Goal: Entertainment & Leisure: Consume media (video, audio)

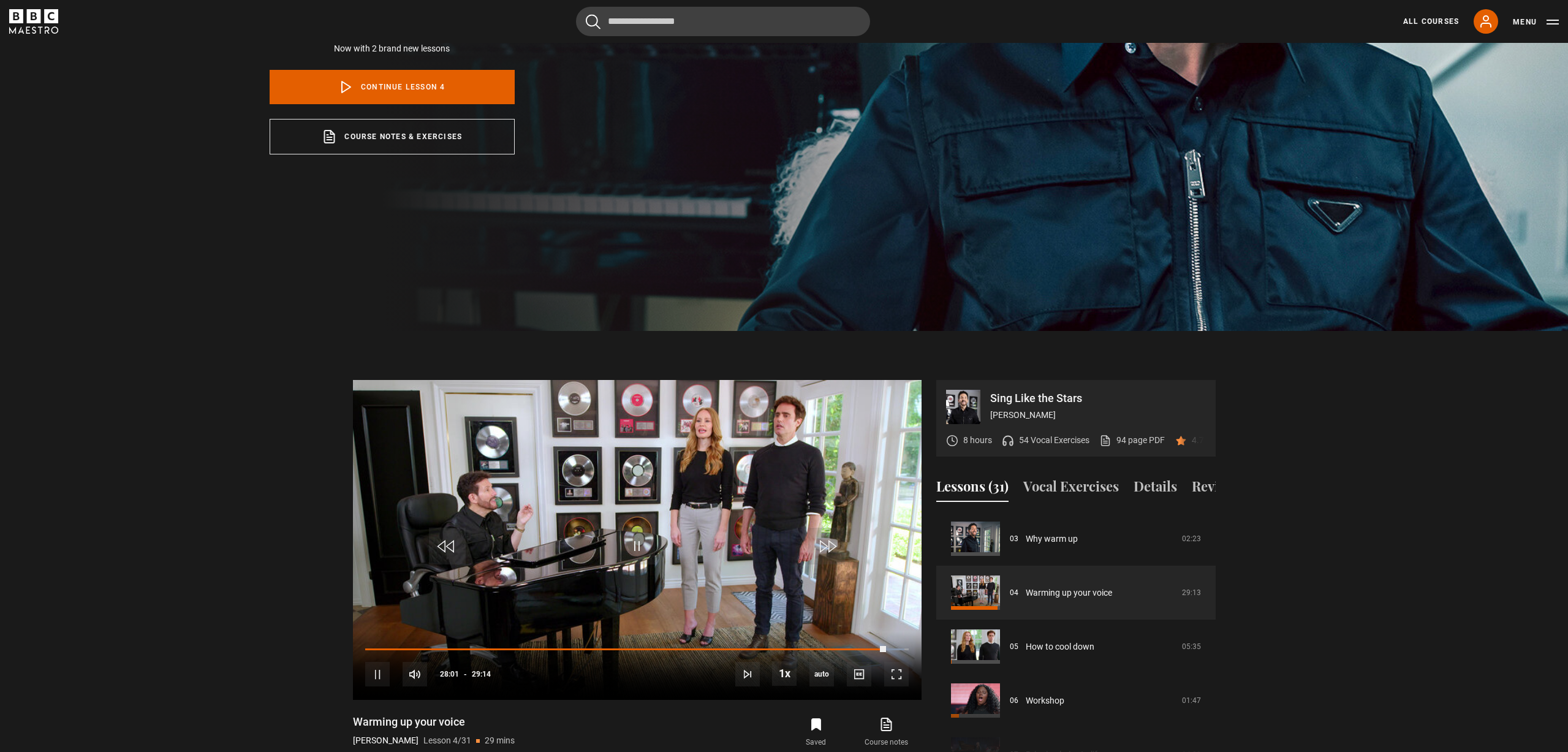
scroll to position [542, 0]
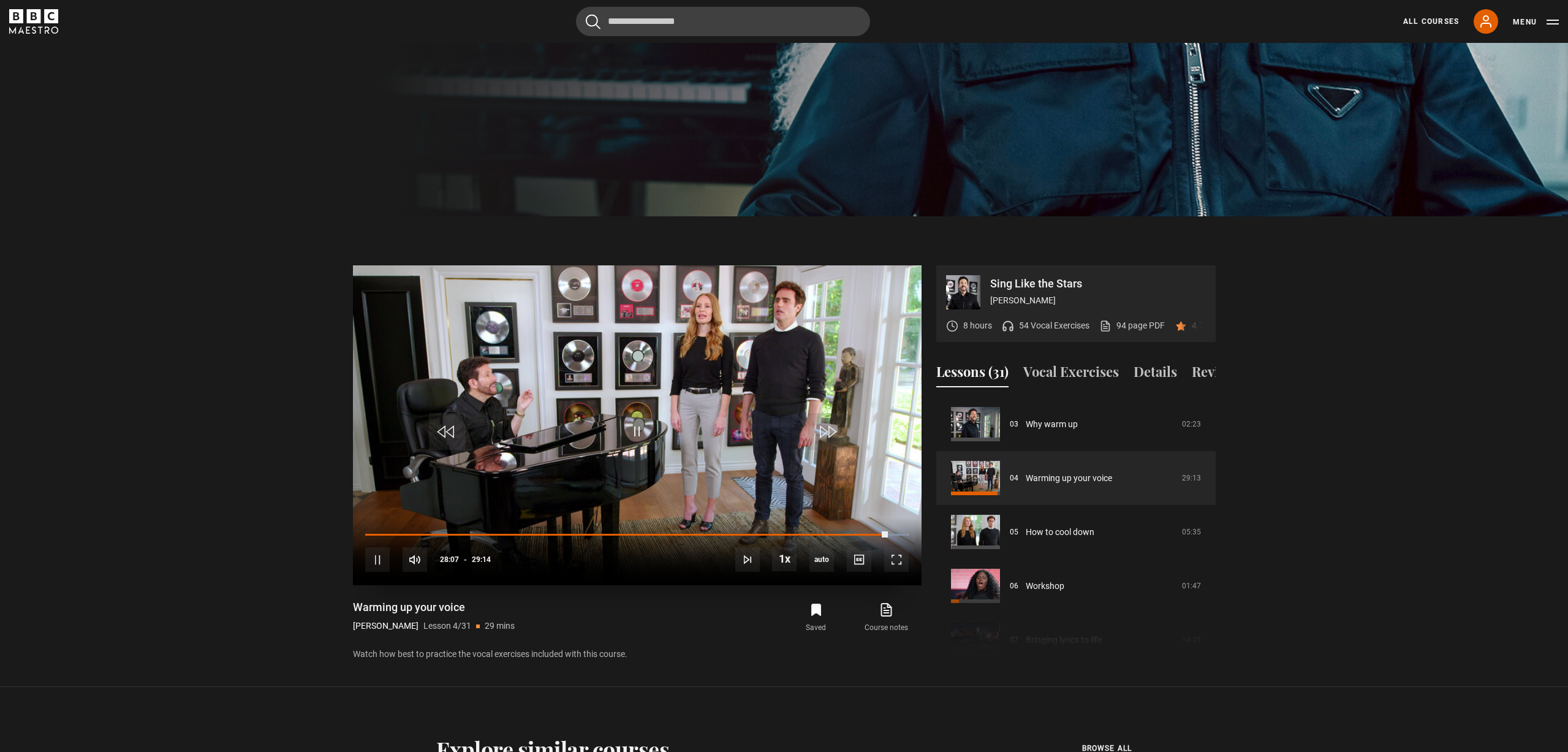
click at [376, 532] on div "10s Skip Back 10 seconds Pause 10s Skip Forward 10 seconds Loaded : 99.77% 00:3…" at bounding box center [637, 551] width 569 height 68
click at [383, 534] on div "Loaded : 99.77% 00:57 28:08" at bounding box center [637, 534] width 543 height 3
click at [420, 532] on div "Loaded : 11.97% 02:56 02:30" at bounding box center [637, 534] width 543 height 3
click at [432, 533] on div "Loaded : 13.11% 03:37 02:56" at bounding box center [637, 534] width 543 height 3
click at [450, 532] on div "04:33" at bounding box center [451, 534] width 2 height 3
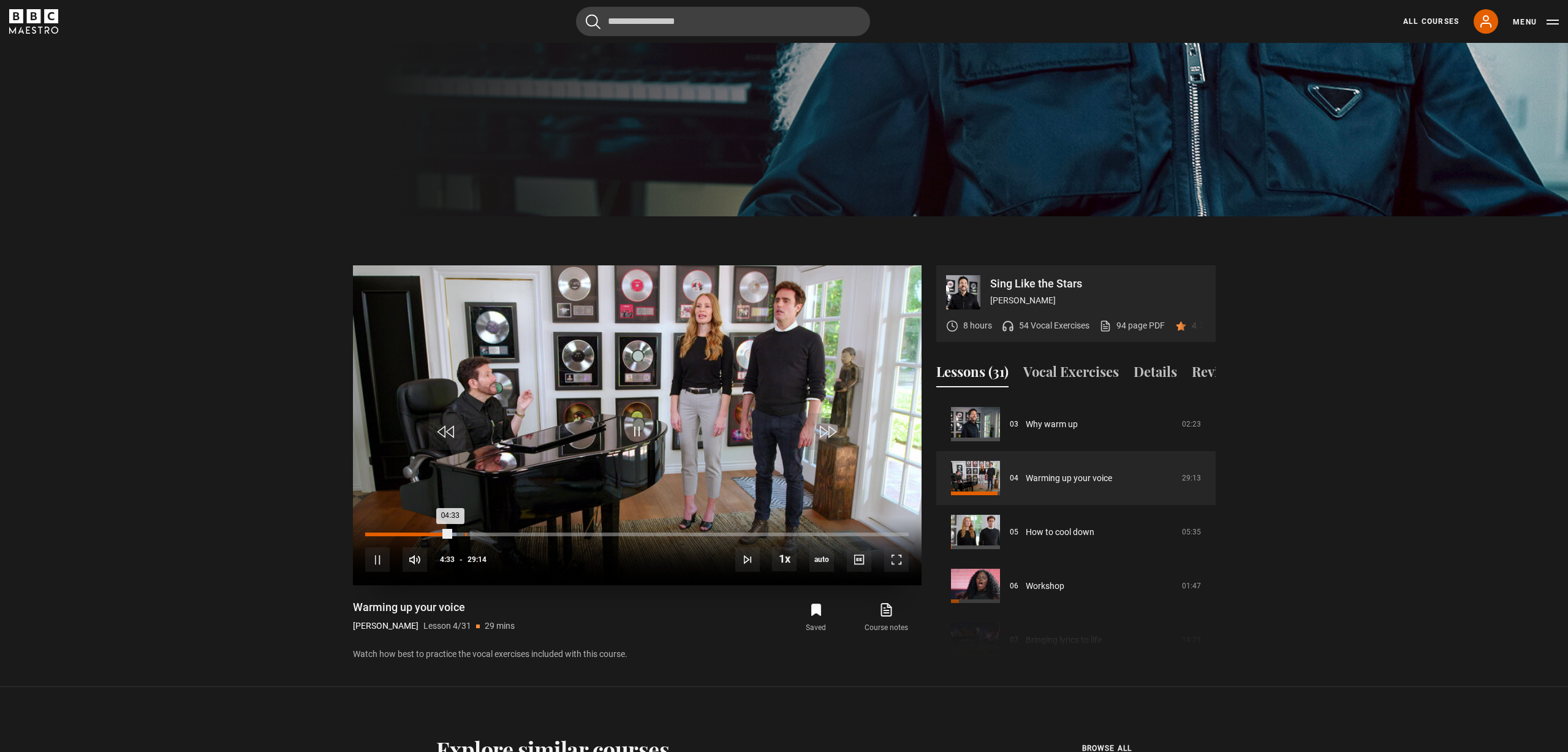
click at [465, 533] on div "Loaded : 16.82% 05:22 04:33" at bounding box center [637, 534] width 543 height 3
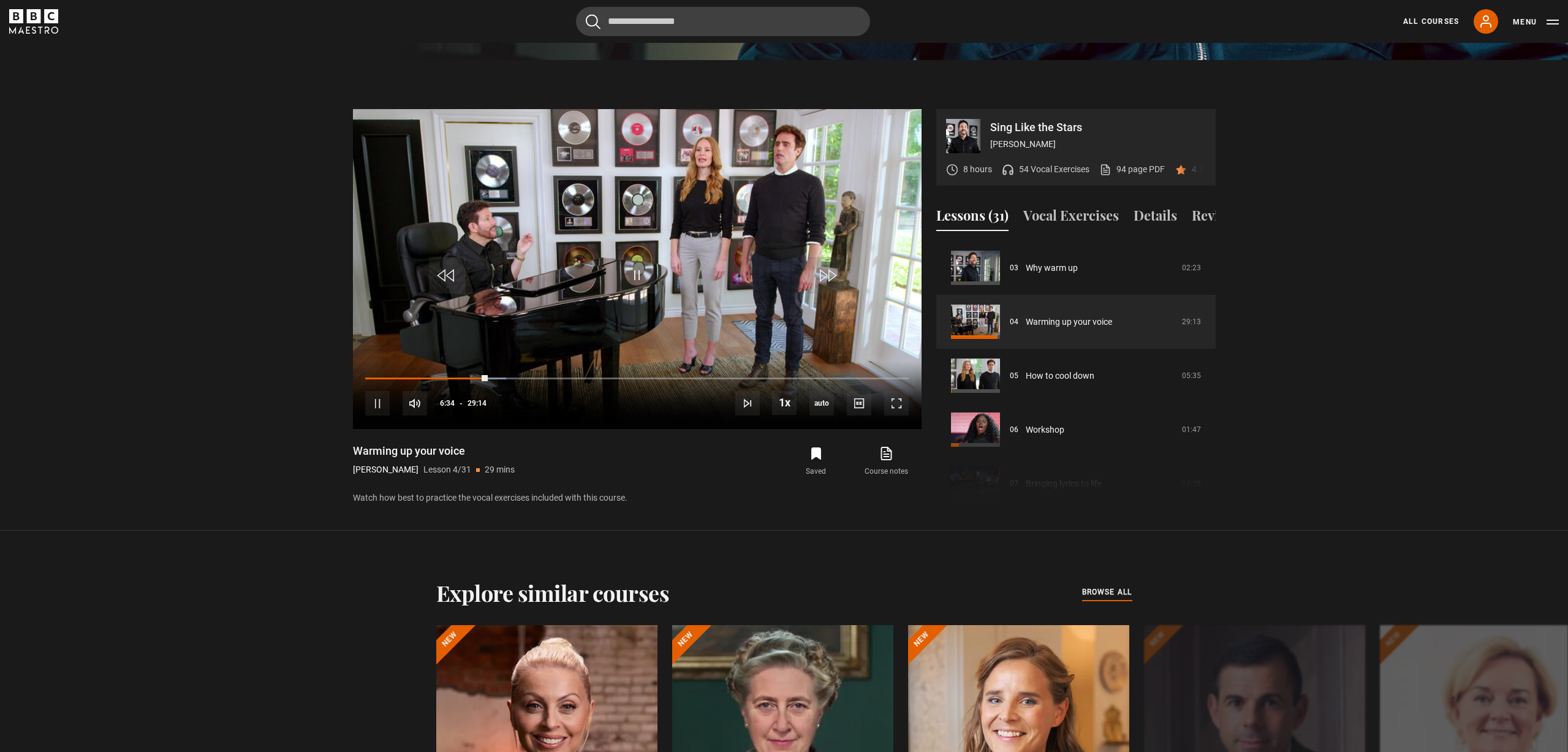
scroll to position [698, 0]
click at [502, 376] on div "Loaded : 26.23% 07:15 06:35" at bounding box center [637, 377] width 543 height 3
click at [508, 377] on div "Loaded : 26.51% 07:43 07:43" at bounding box center [637, 377] width 543 height 3
click at [698, 376] on div "Loaded : 63.28% 17:54 17:27" at bounding box center [637, 377] width 543 height 3
click at [704, 376] on div "Loaded : 64.42% 18:14 17:57" at bounding box center [637, 377] width 543 height 3
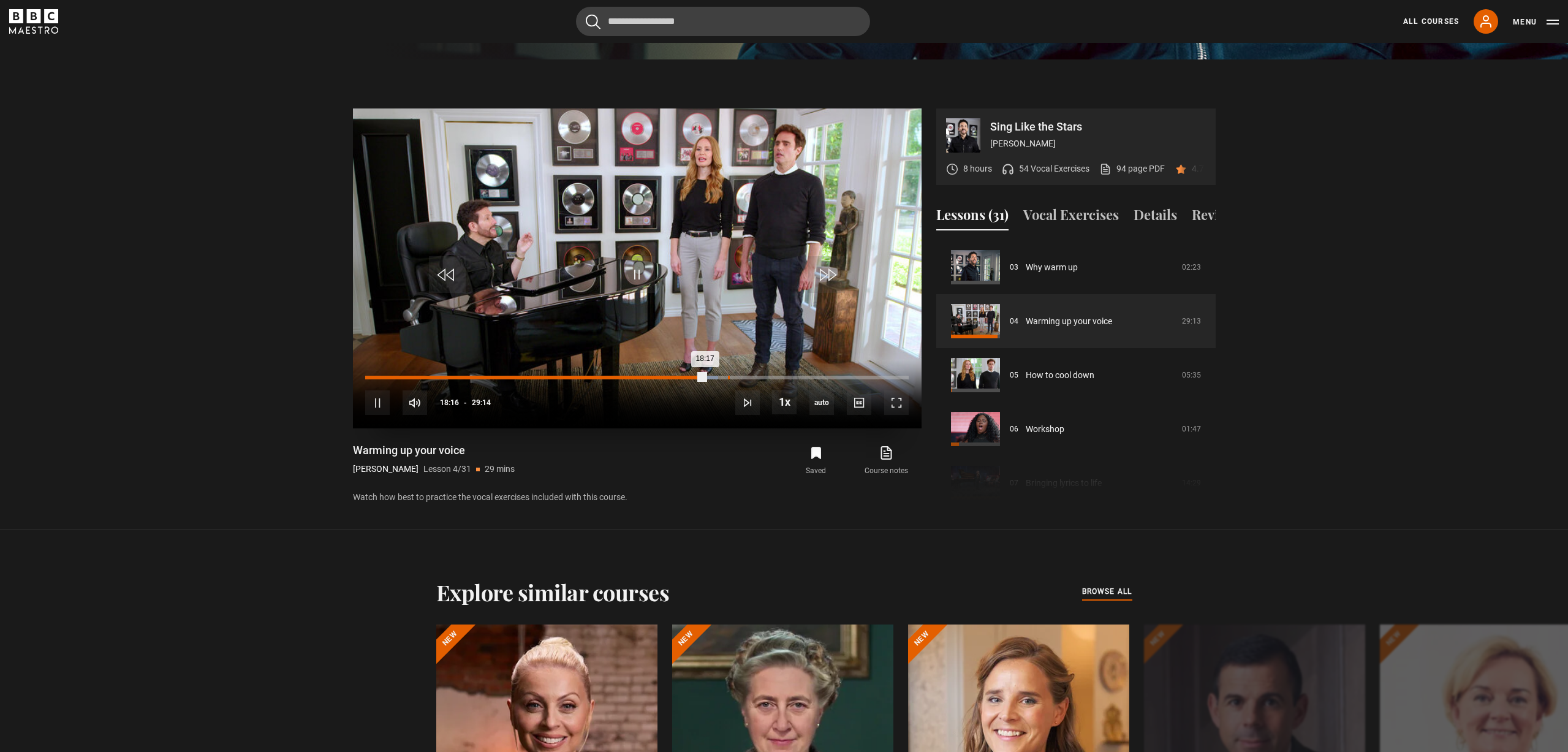
click at [727, 376] on div "Loaded : 64.99% 19:31 18:17" at bounding box center [637, 377] width 543 height 3
click at [745, 377] on div "20:25" at bounding box center [745, 377] width 2 height 3
click at [752, 376] on div "20:49" at bounding box center [753, 377] width 2 height 3
click at [760, 376] on div "Loaded : 72.12% 21:16 20:49" at bounding box center [637, 377] width 543 height 3
click at [761, 377] on div "21:18" at bounding box center [563, 377] width 396 height 3
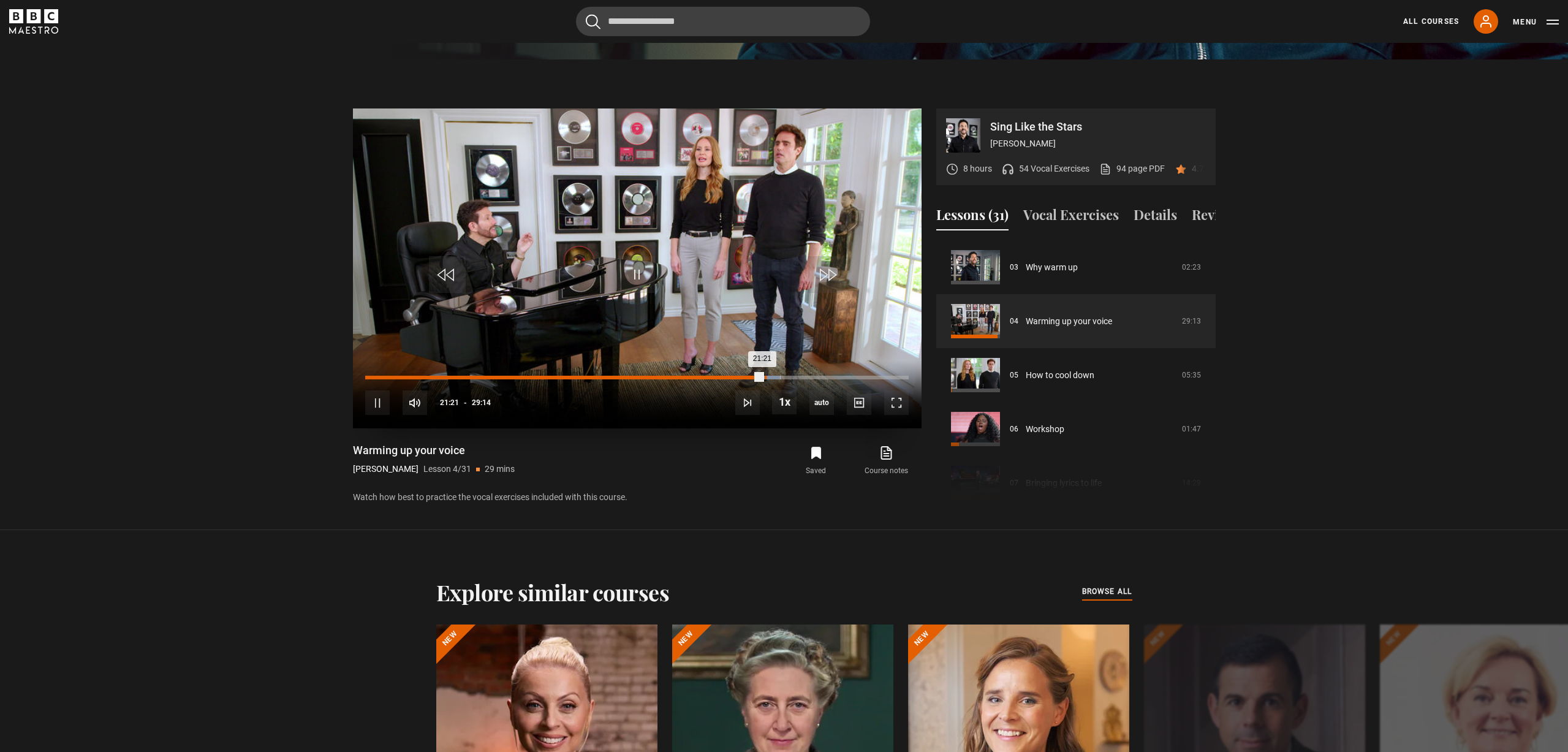
click at [764, 377] on div "Loaded : 76.40% 21:30 21:21" at bounding box center [637, 377] width 543 height 3
click at [383, 400] on span "Video Player" at bounding box center [378, 402] width 25 height 25
